Goal: Information Seeking & Learning: Check status

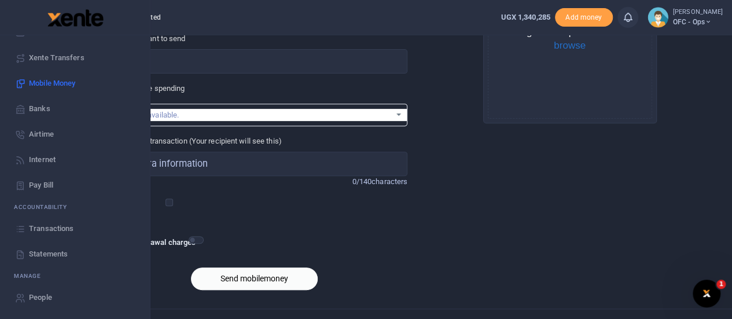
click at [41, 227] on span "Transactions" at bounding box center [51, 229] width 45 height 12
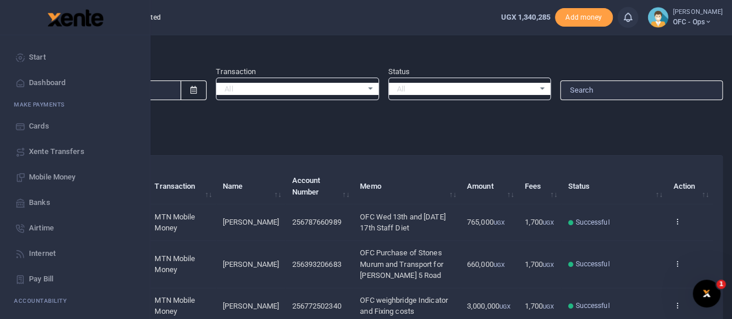
click at [39, 58] on span "Start" at bounding box center [37, 58] width 17 height 12
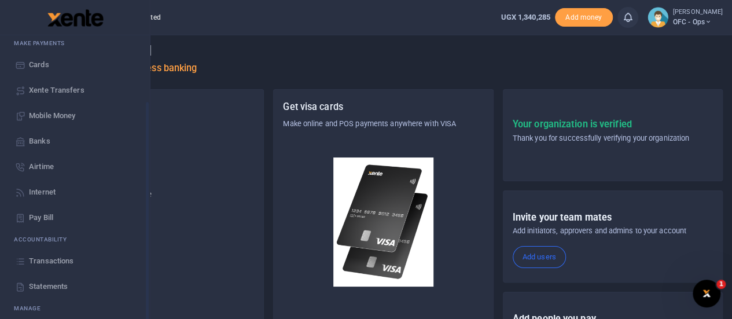
scroll to position [94, 0]
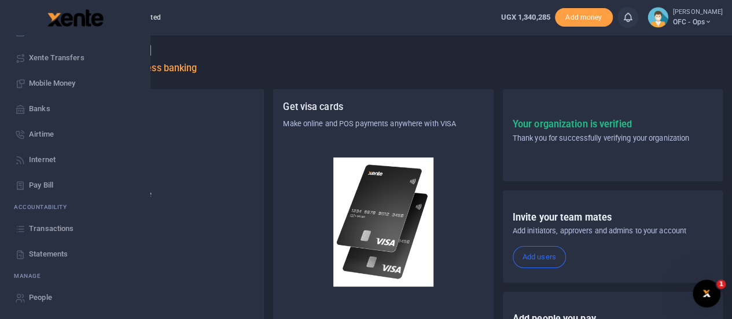
click at [50, 256] on span "Statements" at bounding box center [48, 254] width 39 height 12
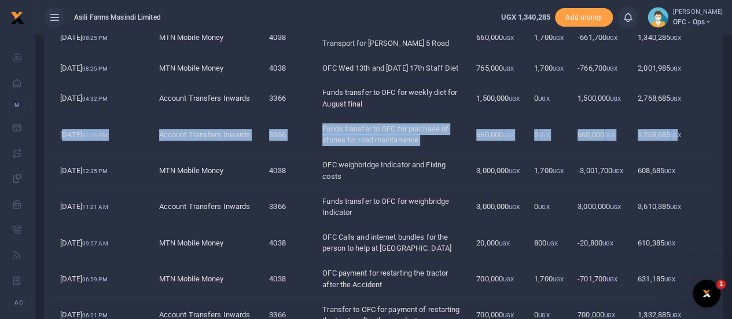
drag, startPoint x: 64, startPoint y: 143, endPoint x: 678, endPoint y: 144, distance: 614.1
click at [678, 144] on tr "12th Aug 2025 02:16 PM Account Transfers Inwards 3366 Funds transfer to OFC for…" at bounding box center [383, 135] width 659 height 36
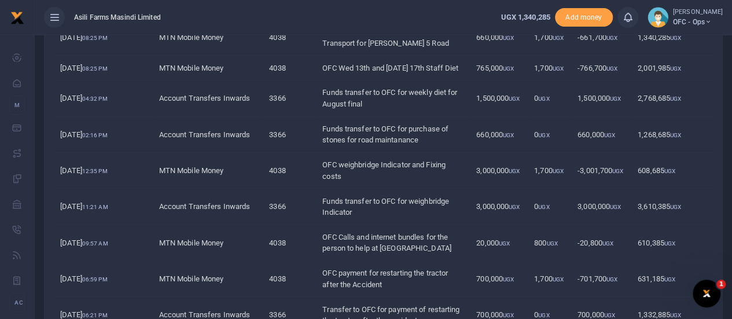
click at [140, 197] on td "12th Aug 2025 11:21 AM" at bounding box center [103, 207] width 99 height 36
